Goal: Find specific page/section: Find specific page/section

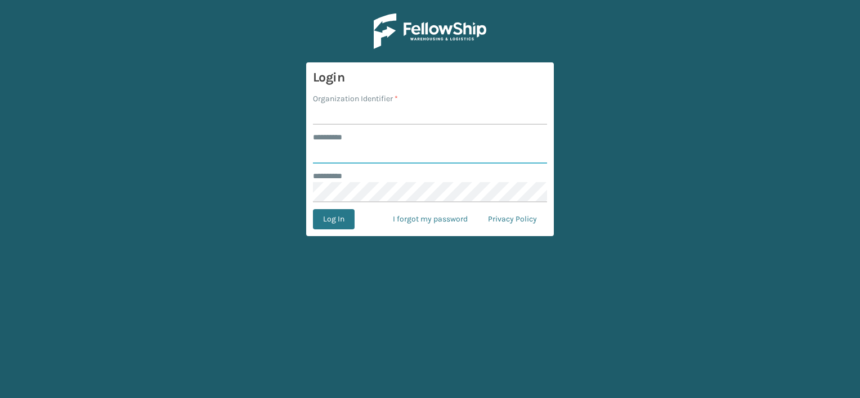
type input "***"
click at [349, 118] on input "Organization Identifier *" at bounding box center [430, 115] width 234 height 20
drag, startPoint x: 355, startPoint y: 114, endPoint x: 479, endPoint y: 116, distance: 123.8
click at [479, 116] on input "LIFESTYLE SOLUTIONS VENTURES LLC" at bounding box center [430, 115] width 234 height 20
type input "LIFESTYLE"
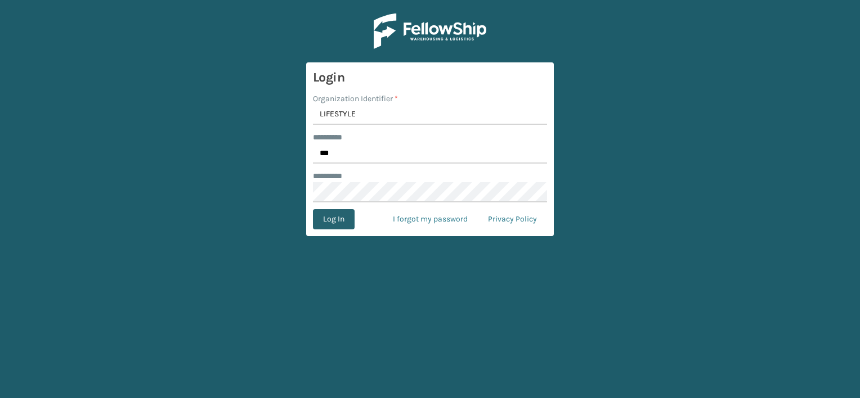
click at [323, 217] on button "Log In" at bounding box center [334, 219] width 42 height 20
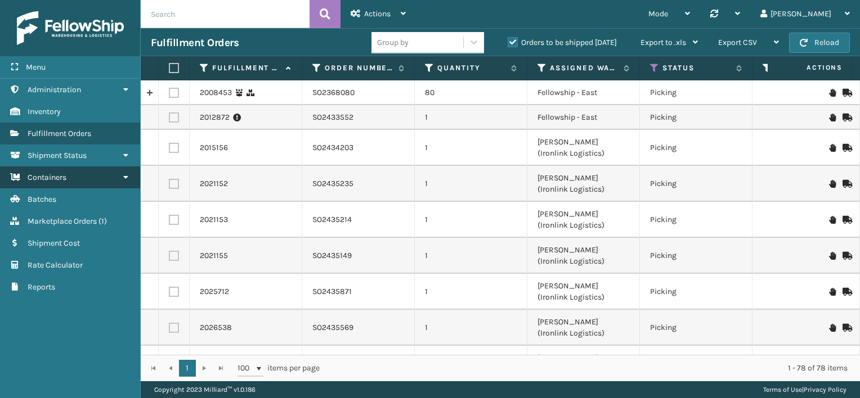
click at [87, 176] on link "Containers" at bounding box center [70, 178] width 140 height 22
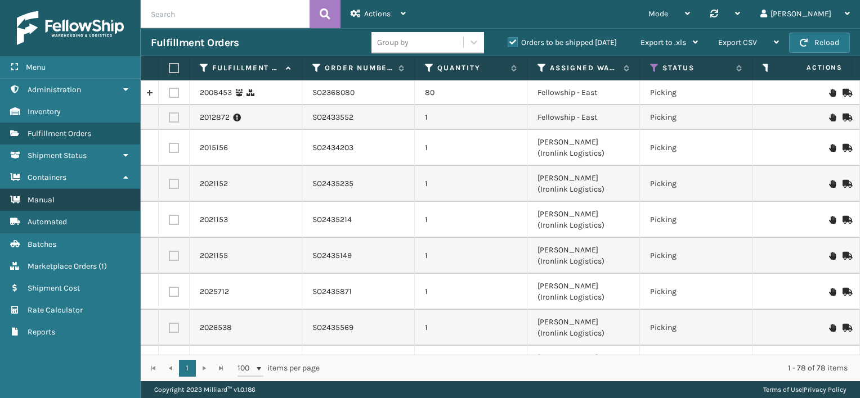
click at [78, 199] on link "Manual" at bounding box center [70, 200] width 140 height 22
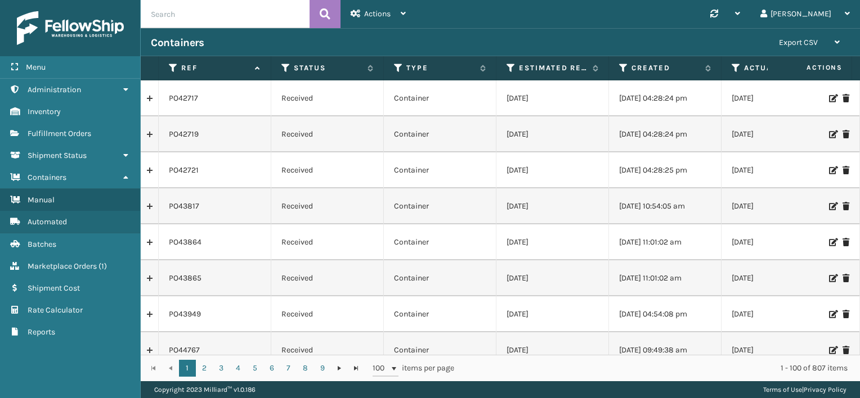
click at [224, 11] on input "text" at bounding box center [225, 14] width 169 height 28
paste input "PO50124"
type input "PO50124"
click at [325, 11] on icon at bounding box center [325, 14] width 11 height 17
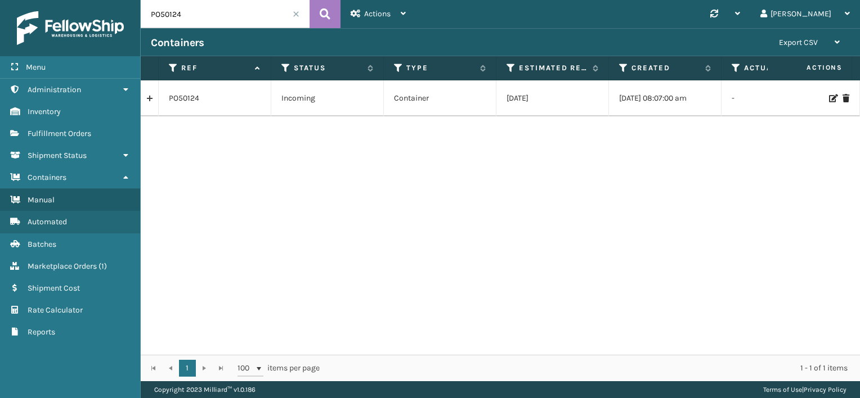
click at [609, 229] on div "PO50124 Incoming Container [DATE] [DATE] 08:07:00 am - [PERSON_NAME] (Ironlink …" at bounding box center [500, 217] width 719 height 275
